Goal: Task Accomplishment & Management: Manage account settings

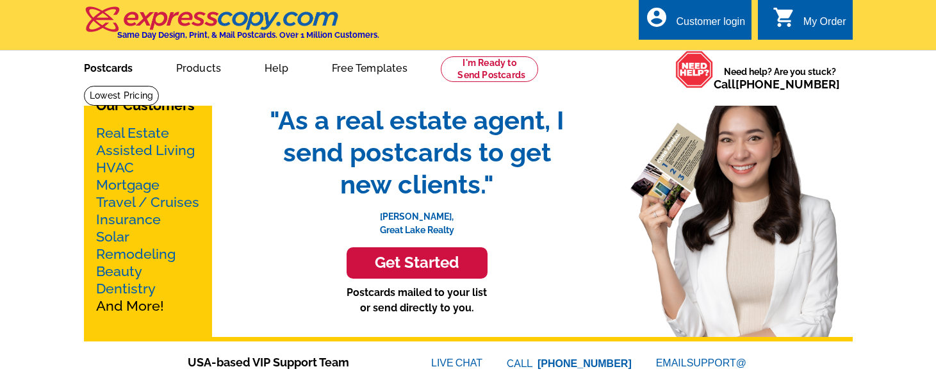
click at [116, 67] on link "Postcards" at bounding box center [108, 67] width 90 height 30
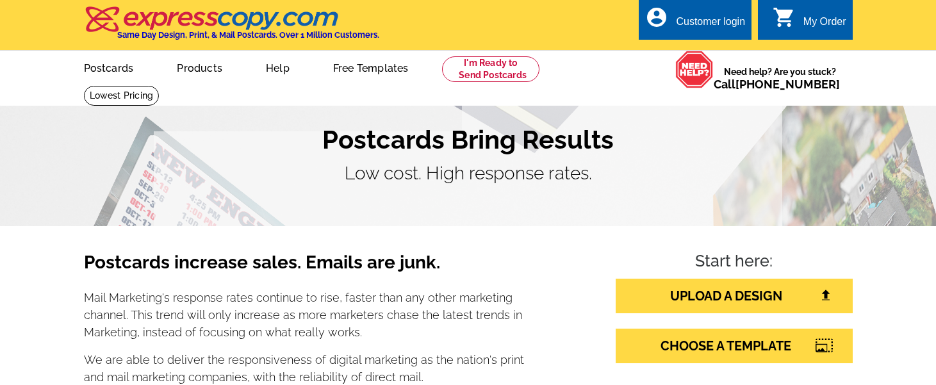
click at [791, 154] on h1 "Postcards Bring Results" at bounding box center [468, 139] width 769 height 31
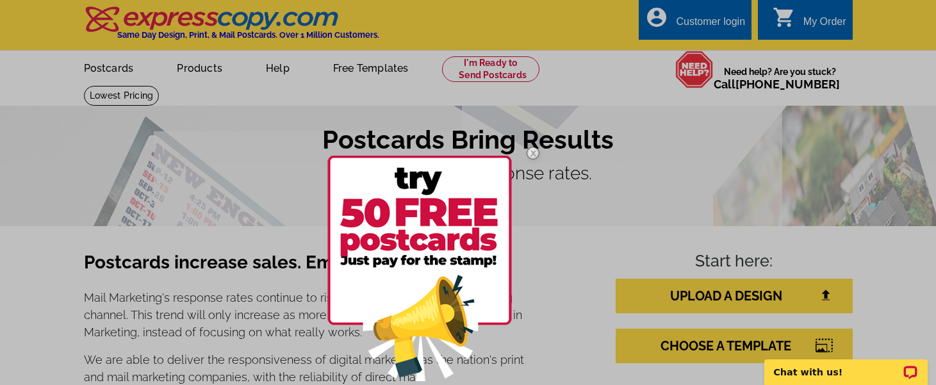
click at [117, 65] on div at bounding box center [468, 192] width 936 height 385
click at [119, 70] on div at bounding box center [468, 192] width 936 height 385
click at [709, 24] on div at bounding box center [468, 192] width 936 height 385
click at [534, 152] on img at bounding box center [532, 153] width 37 height 37
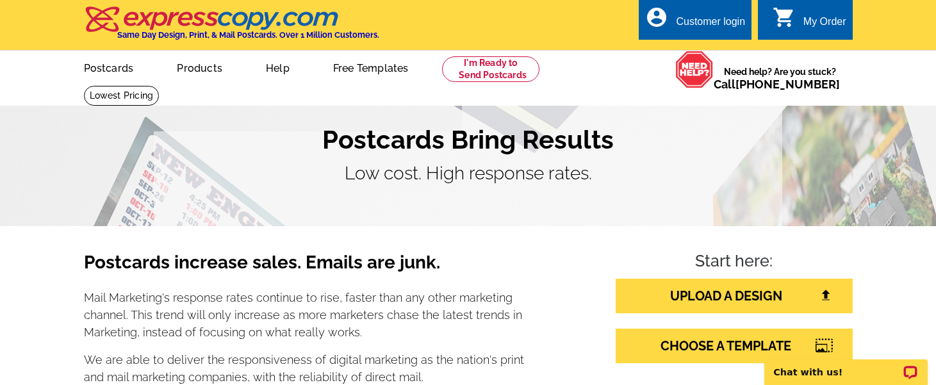
click at [707, 28] on div "Customer login" at bounding box center [710, 25] width 69 height 18
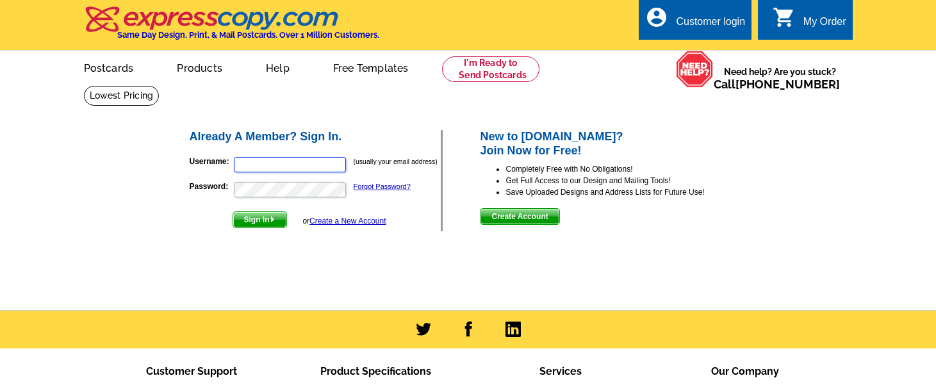
type input "[EMAIL_ADDRESS][DOMAIN_NAME]"
click at [268, 219] on span "Sign In" at bounding box center [259, 219] width 53 height 15
